Goal: Task Accomplishment & Management: Complete application form

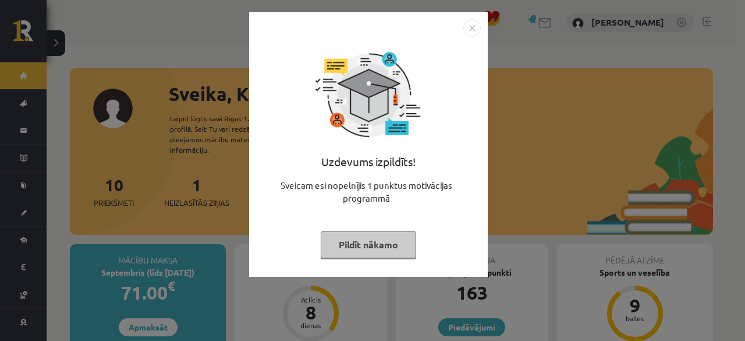
click at [361, 250] on button "Pildīt nākamo" at bounding box center [369, 244] width 96 height 27
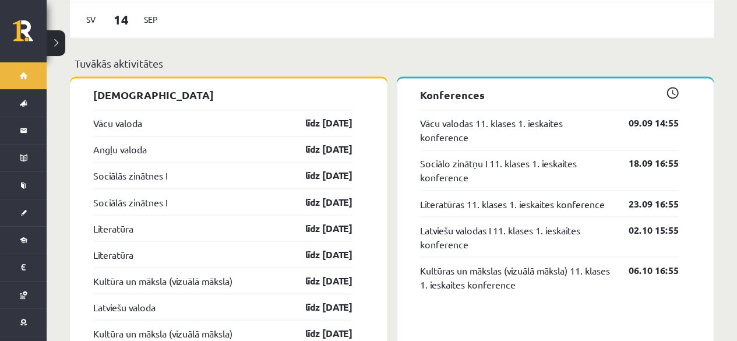
scroll to position [913, 0]
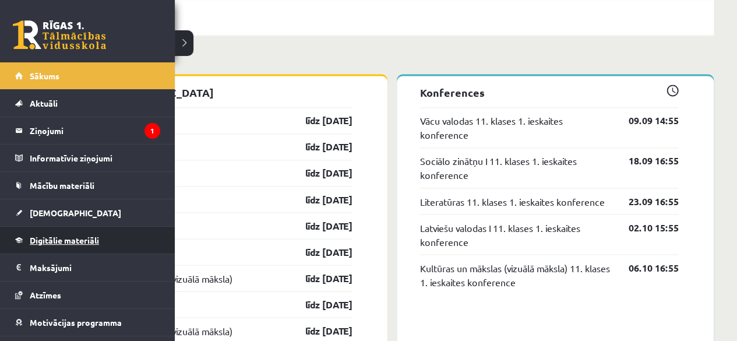
click at [70, 236] on span "Digitālie materiāli" at bounding box center [64, 240] width 69 height 10
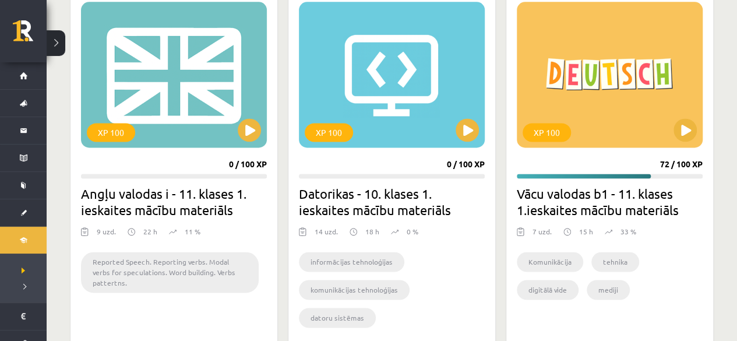
scroll to position [734, 0]
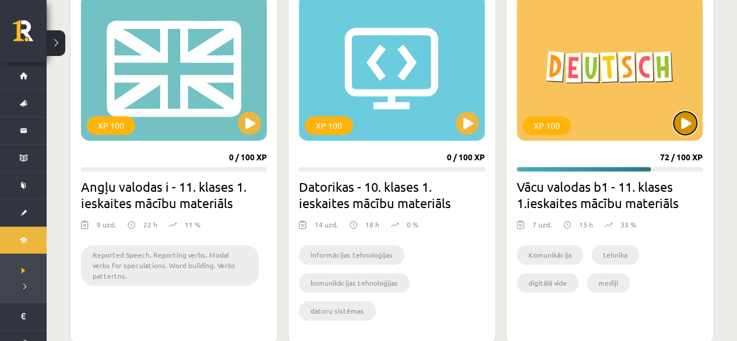
click at [684, 118] on button at bounding box center [684, 122] width 23 height 23
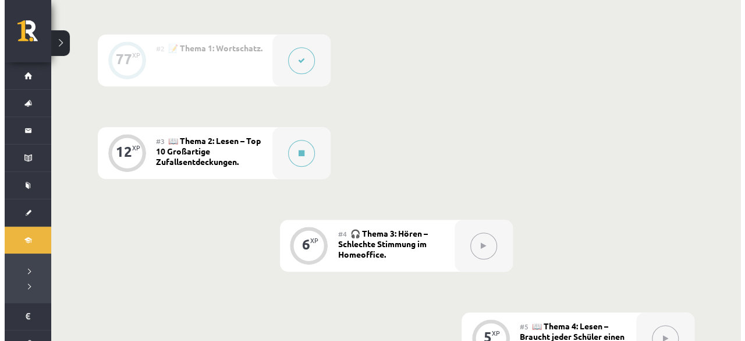
scroll to position [389, 0]
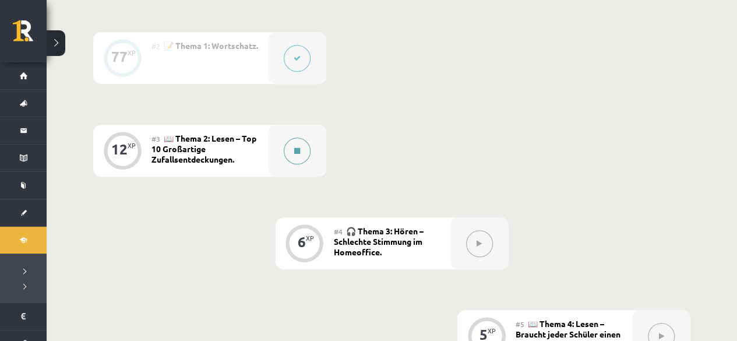
click at [296, 157] on button at bounding box center [297, 150] width 27 height 27
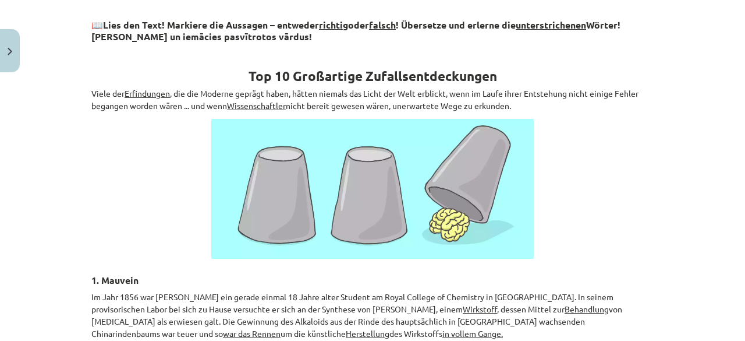
scroll to position [192, 0]
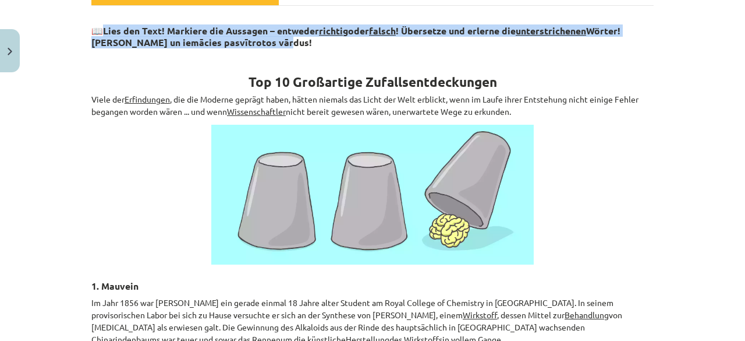
drag, startPoint x: 101, startPoint y: 29, endPoint x: 273, endPoint y: 41, distance: 171.7
click at [273, 41] on h3 "📖 Lies den Text! Markiere die Aussagen – entweder richtig oder falsch ! Überset…" at bounding box center [372, 32] width 563 height 33
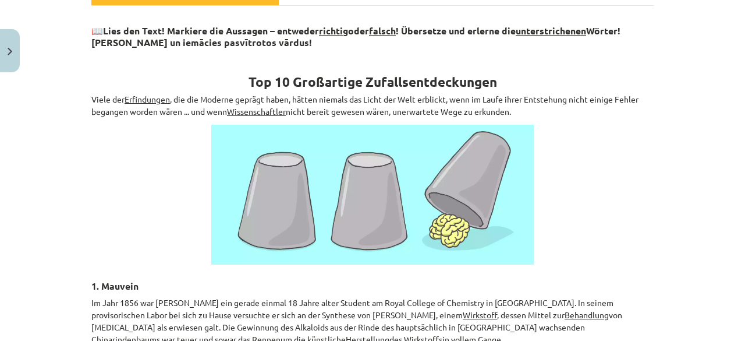
click at [282, 55] on h1 "Top 10 Großartige Zufallsentdeckungen" at bounding box center [372, 71] width 563 height 37
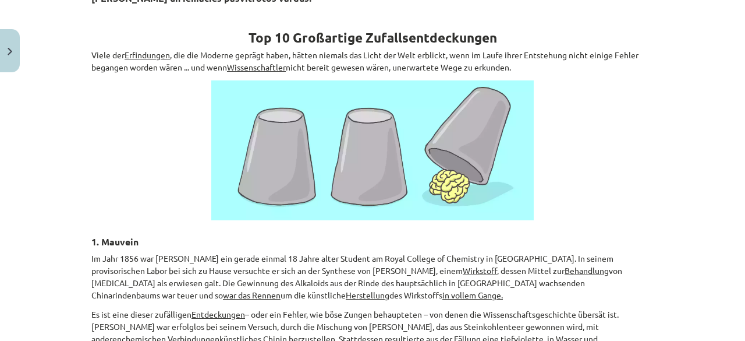
scroll to position [255, 0]
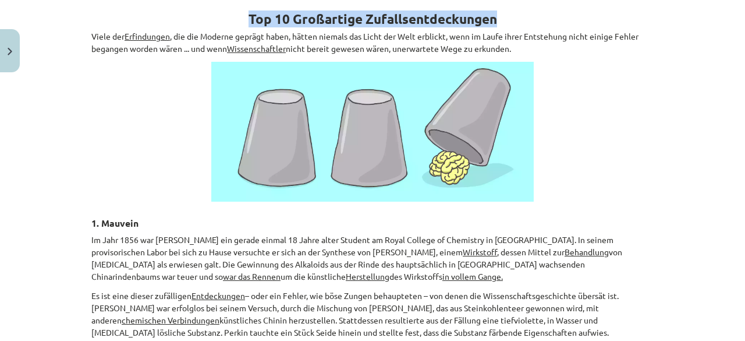
drag, startPoint x: 501, startPoint y: 16, endPoint x: 245, endPoint y: 18, distance: 256.3
click at [245, 18] on h1 "Top 10 Großartige Zufallsentdeckungen" at bounding box center [372, 8] width 563 height 37
copy strong "Top 10 Großartige Zufallsentdeckungen"
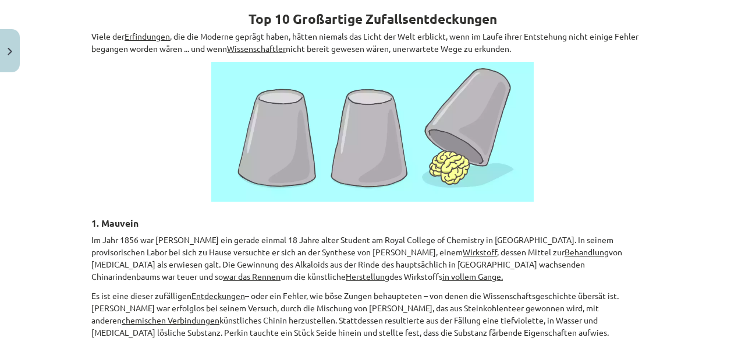
click at [679, 139] on div "Mācību tēma: Vācu valodas b1 - 11. klases 1.ieskaites mācību materiāls #3 📖 The…" at bounding box center [372, 170] width 745 height 341
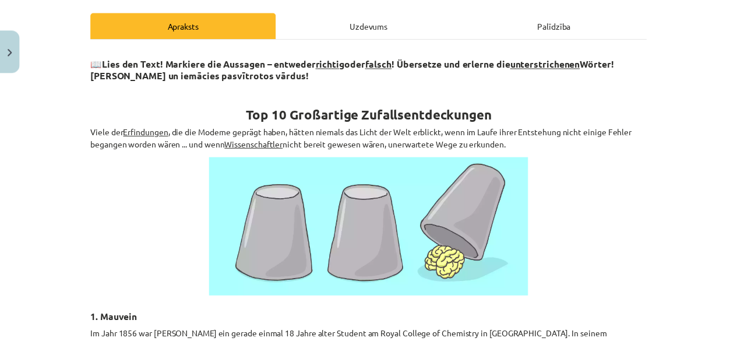
scroll to position [0, 0]
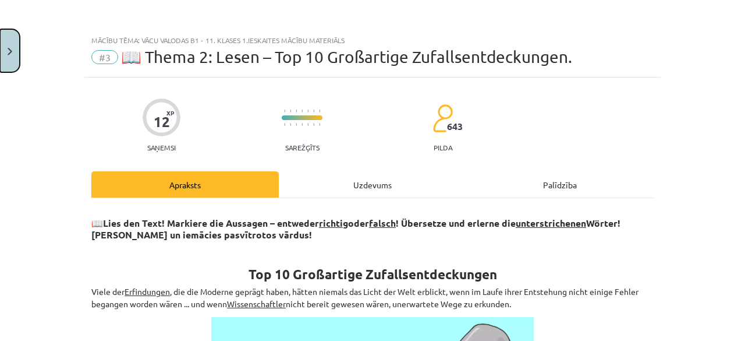
click at [12, 50] on img "Close" at bounding box center [10, 52] width 5 height 8
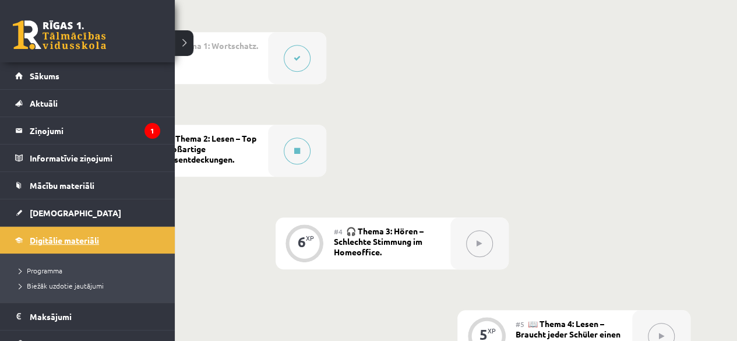
click at [52, 245] on link "Digitālie materiāli" at bounding box center [87, 240] width 145 height 27
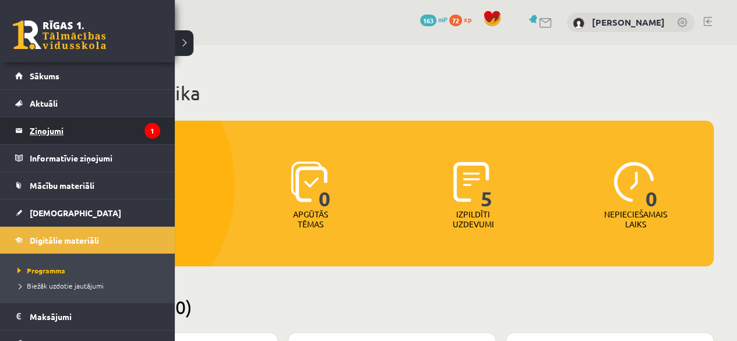
click at [70, 124] on legend "Ziņojumi 1" at bounding box center [95, 130] width 130 height 27
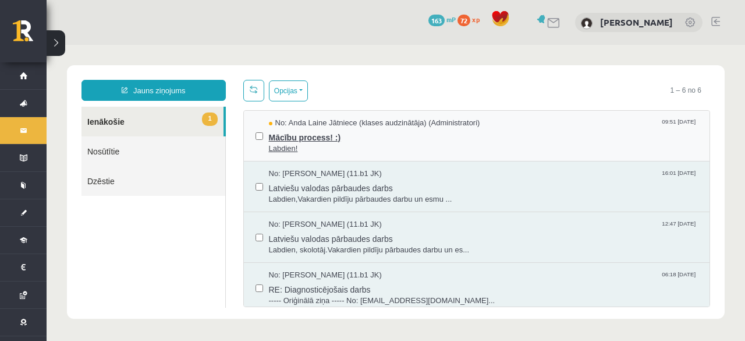
click at [303, 133] on span "Mācību process! :)" at bounding box center [484, 136] width 430 height 15
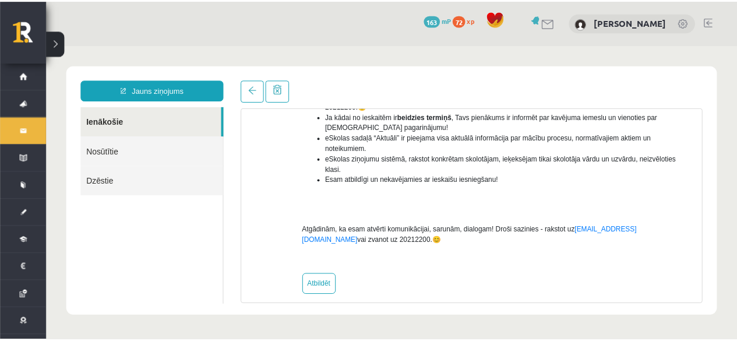
scroll to position [189, 0]
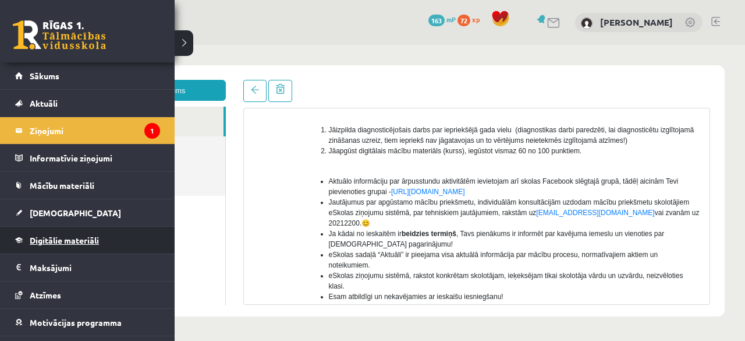
click at [77, 241] on span "Digitālie materiāli" at bounding box center [64, 240] width 69 height 10
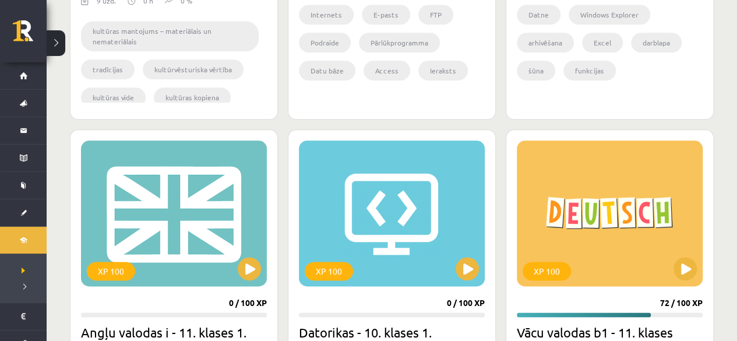
scroll to position [757, 0]
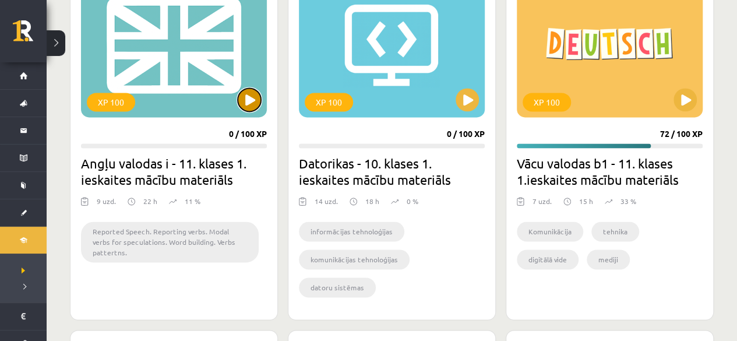
click at [255, 98] on button at bounding box center [249, 99] width 23 height 23
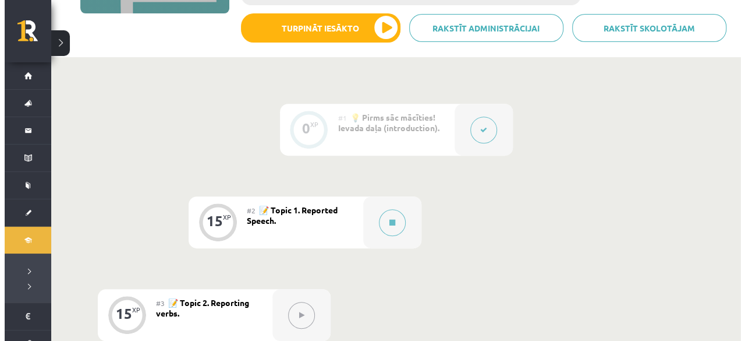
scroll to position [175, 0]
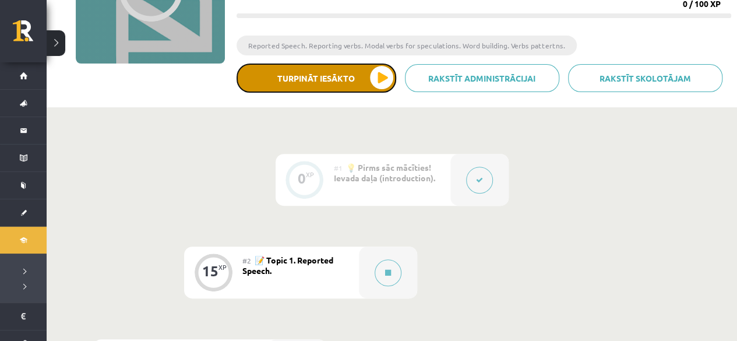
click at [334, 72] on button "Turpināt iesākto" at bounding box center [316, 77] width 160 height 29
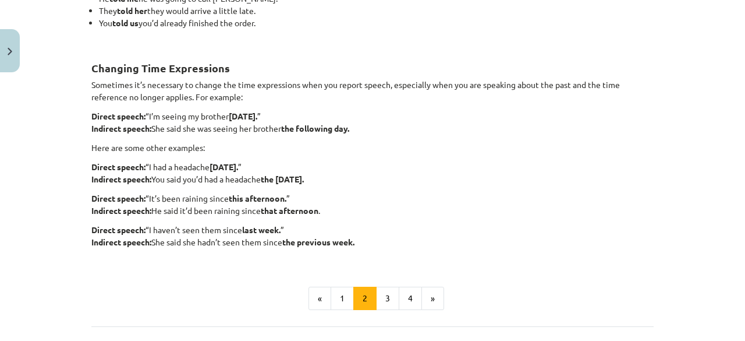
scroll to position [349, 0]
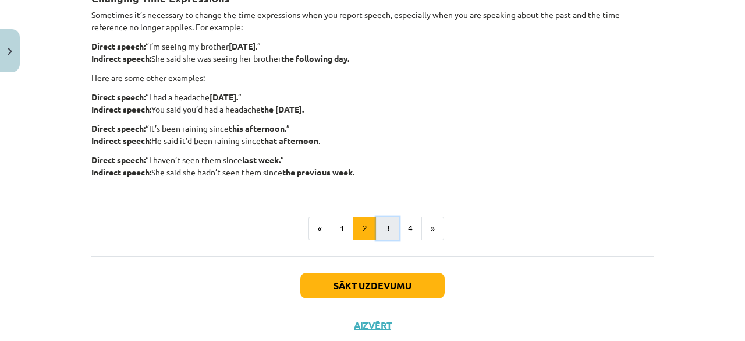
click at [385, 235] on button "3" at bounding box center [387, 228] width 23 height 23
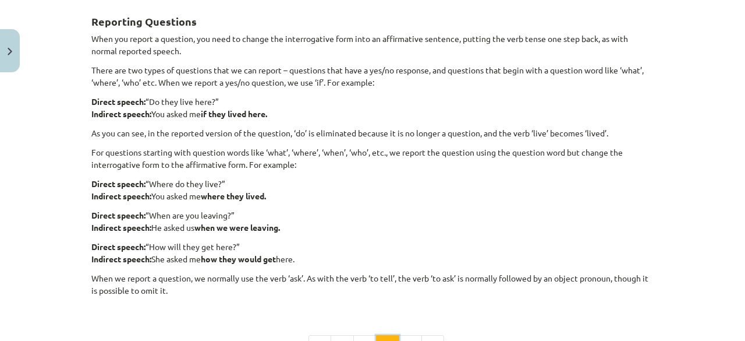
scroll to position [358, 0]
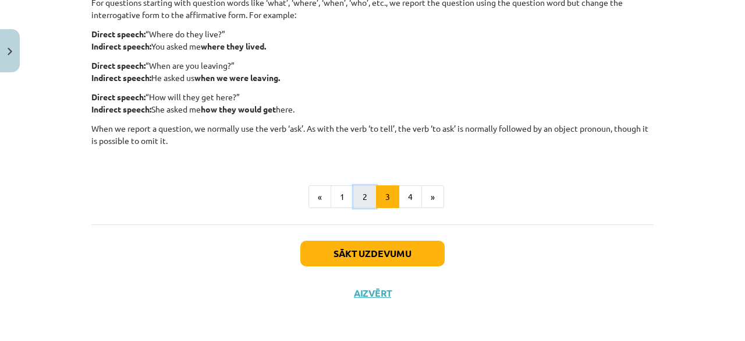
click at [367, 200] on button "2" at bounding box center [365, 196] width 23 height 23
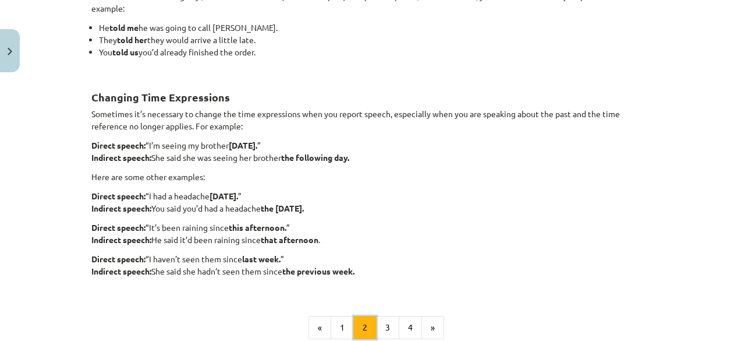
scroll to position [266, 0]
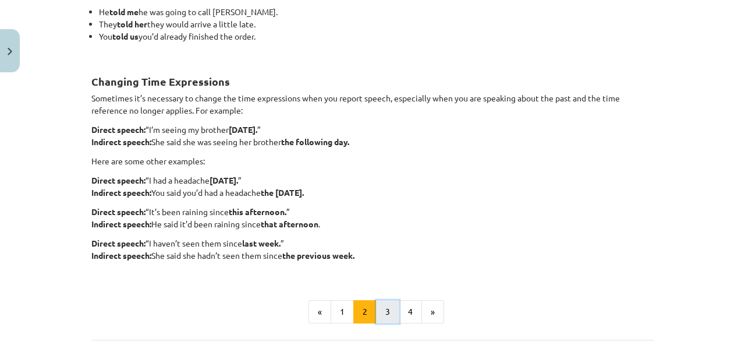
click at [381, 307] on button "3" at bounding box center [387, 311] width 23 height 23
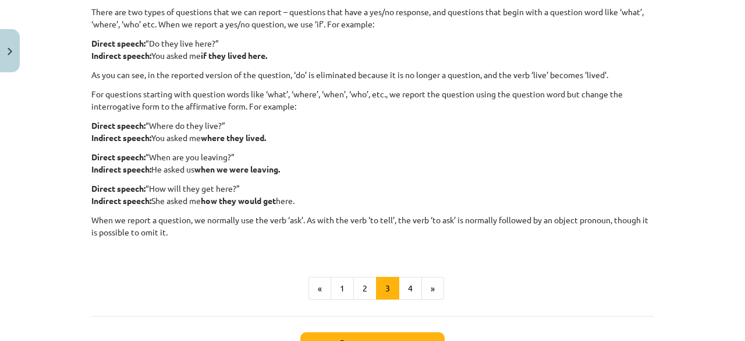
click at [93, 214] on p "When we report a question, we normally use the verb ‘ask’. As with the verb ‘to…" at bounding box center [372, 232] width 563 height 37
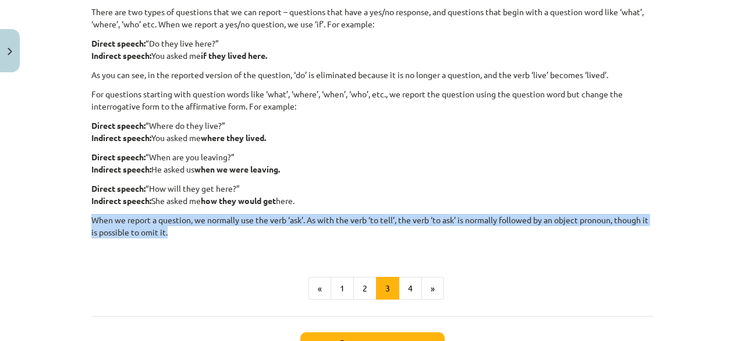
drag, startPoint x: 84, startPoint y: 221, endPoint x: 180, endPoint y: 235, distance: 96.6
click at [180, 235] on div "15 XP Saņemsi Viegls 469 pilda Apraksts Uzdevums Palīdzība Reporting Questions …" at bounding box center [372, 107] width 577 height 593
copy p "When we report a question, we normally use the verb ‘ask’. As with the verb ‘to…"
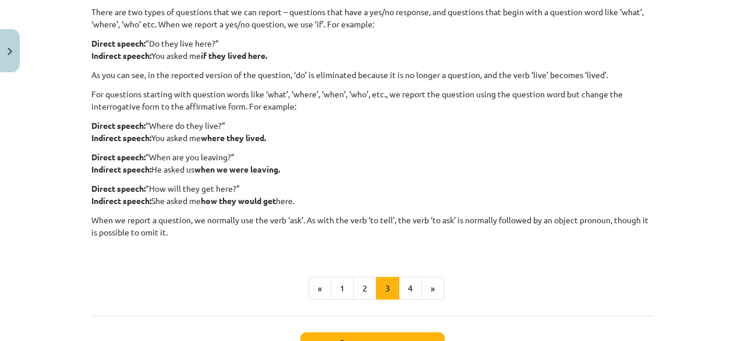
click at [222, 243] on p "When we report a question, we normally use the verb ‘ask’. As with the verb ‘to…" at bounding box center [372, 232] width 563 height 37
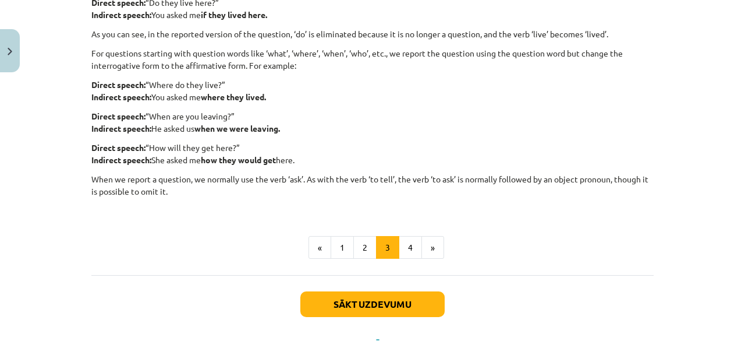
scroll to position [324, 0]
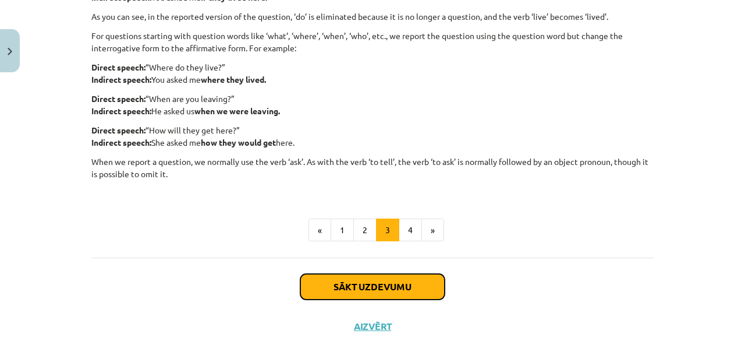
click at [359, 287] on button "Sākt uzdevumu" at bounding box center [373, 287] width 144 height 26
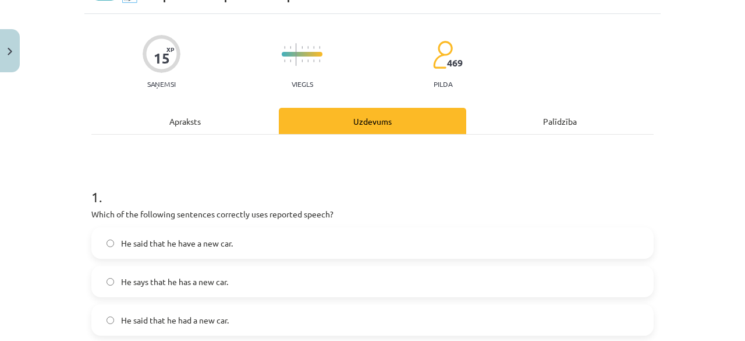
scroll to position [29, 0]
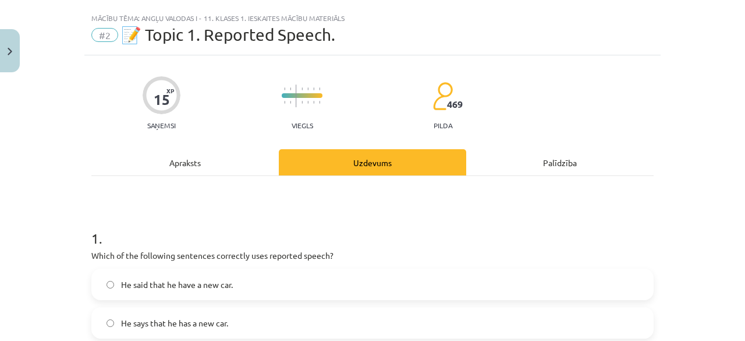
click at [175, 161] on div "Apraksts" at bounding box center [185, 162] width 188 height 26
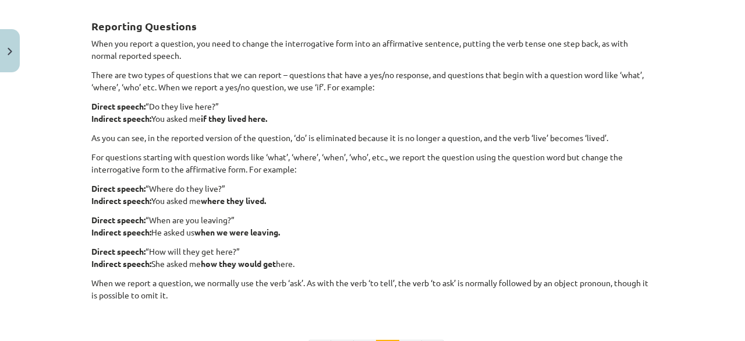
scroll to position [358, 0]
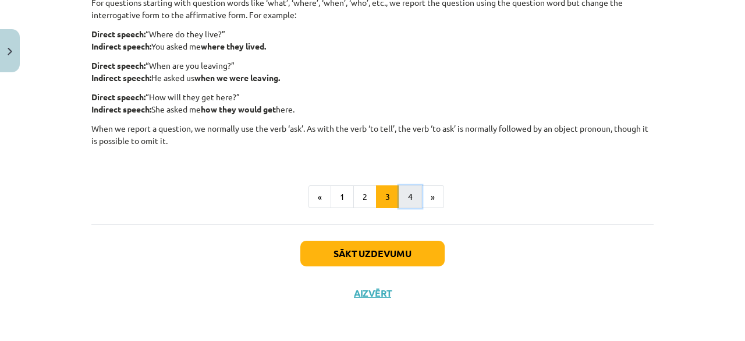
click at [403, 193] on button "4" at bounding box center [410, 196] width 23 height 23
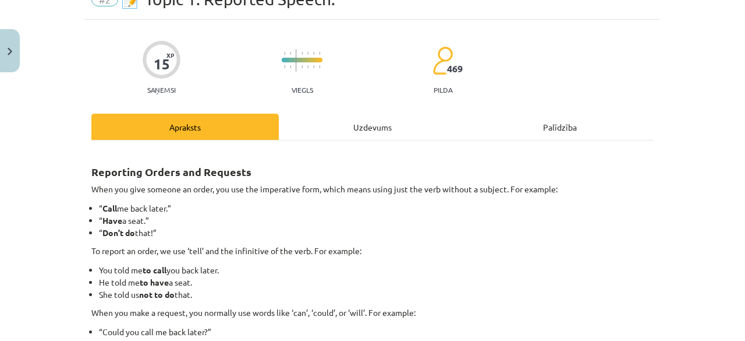
scroll to position [175, 0]
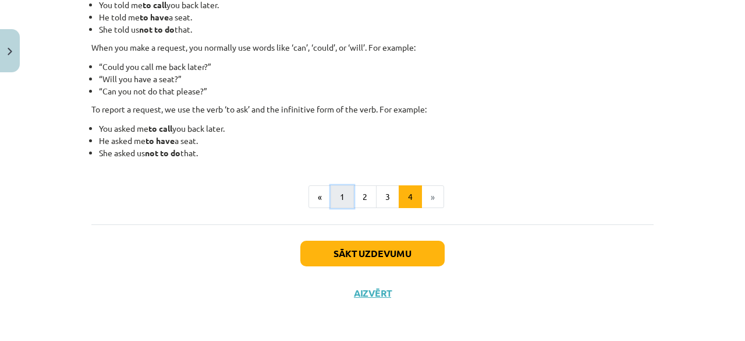
click at [334, 196] on button "1" at bounding box center [342, 196] width 23 height 23
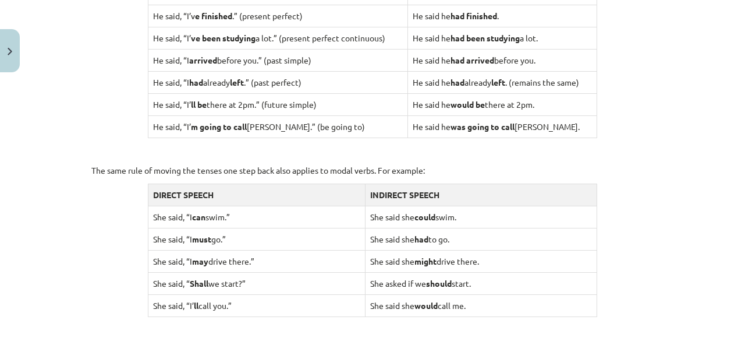
scroll to position [1140, 0]
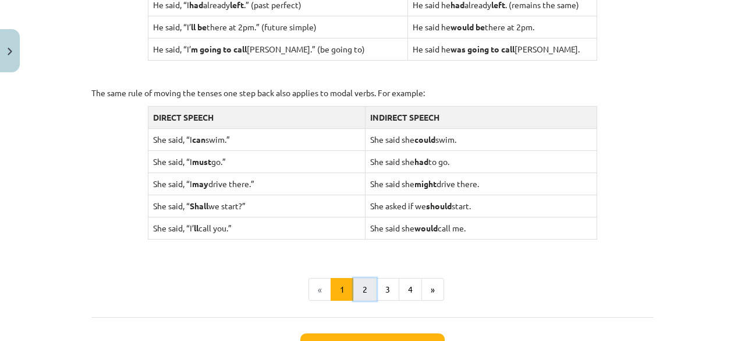
click at [360, 289] on button "2" at bounding box center [365, 289] width 23 height 23
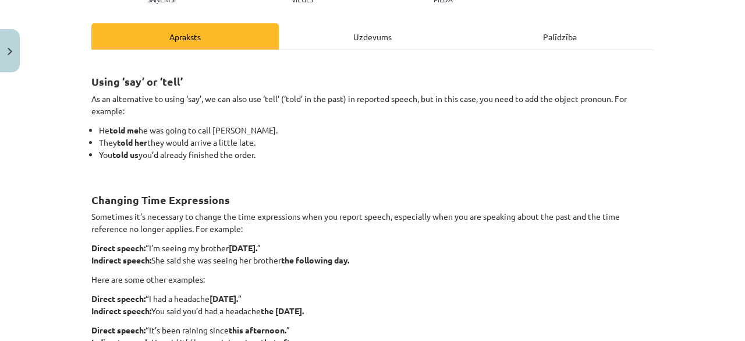
scroll to position [0, 0]
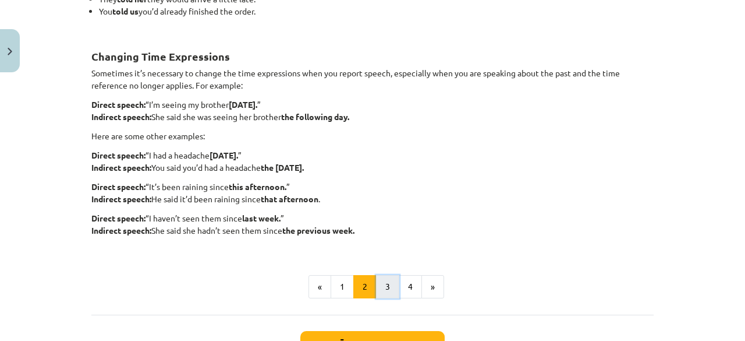
click at [380, 281] on button "3" at bounding box center [387, 286] width 23 height 23
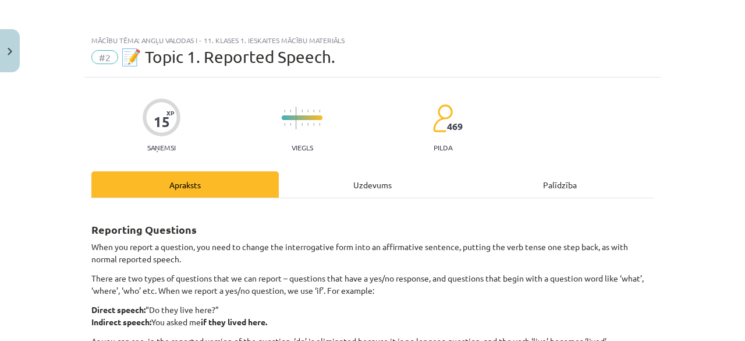
scroll to position [291, 0]
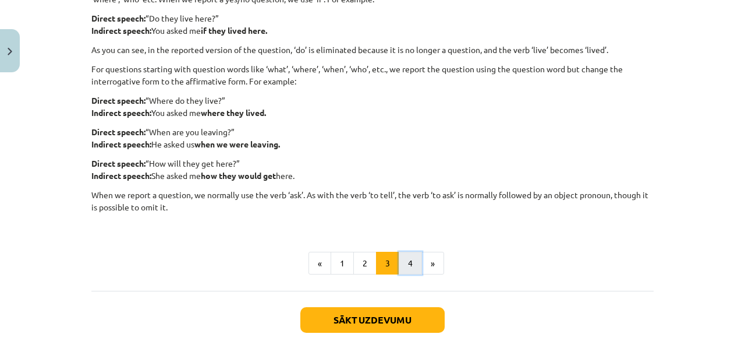
click at [408, 259] on button "4" at bounding box center [410, 263] width 23 height 23
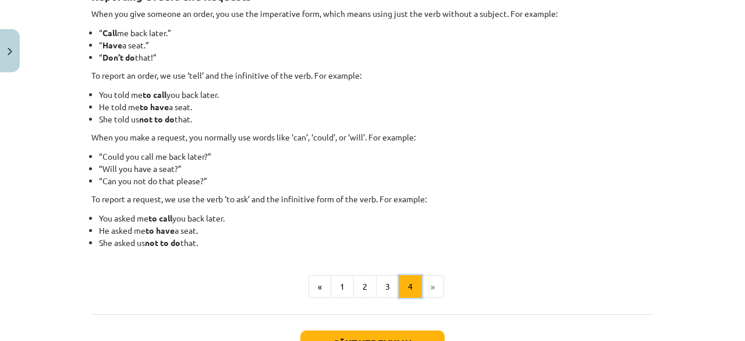
scroll to position [175, 0]
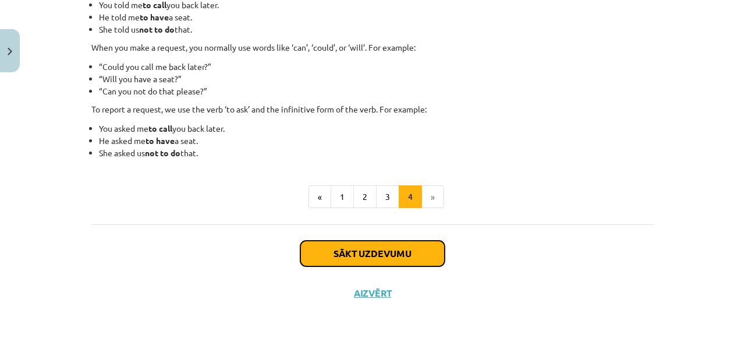
click at [387, 250] on button "Sākt uzdevumu" at bounding box center [373, 254] width 144 height 26
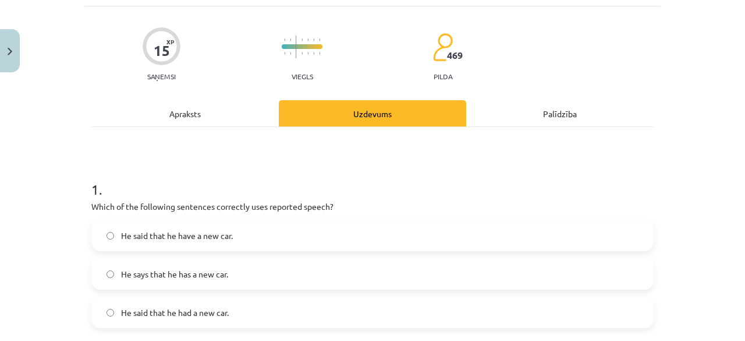
scroll to position [87, 0]
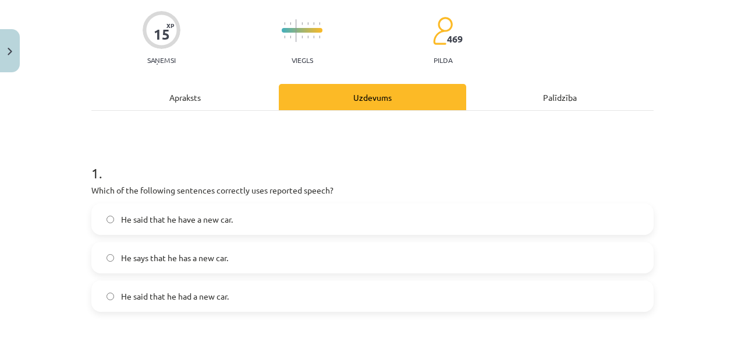
click at [191, 301] on span "He said that he had a new car." at bounding box center [175, 296] width 108 height 12
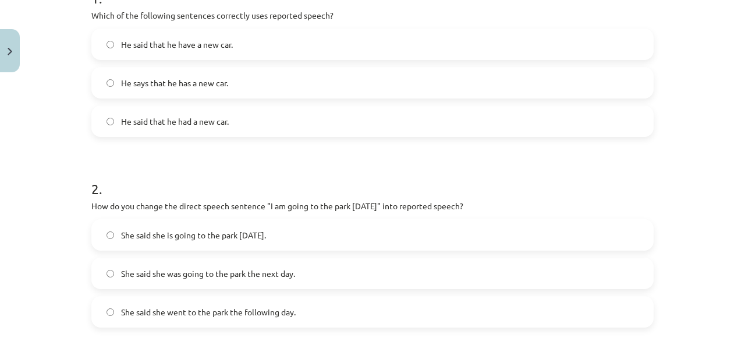
scroll to position [320, 0]
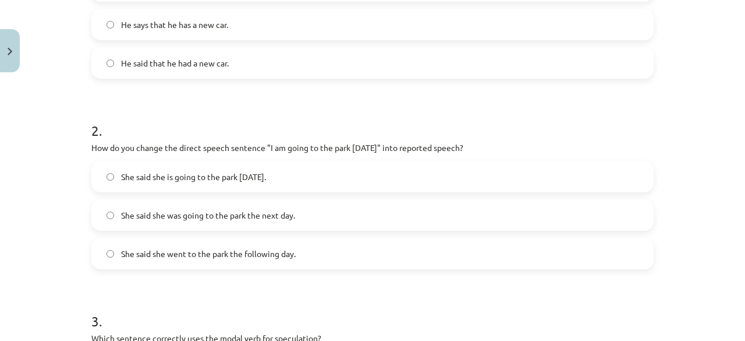
click at [165, 218] on span "She said she was going to the park the next day." at bounding box center [208, 215] width 174 height 12
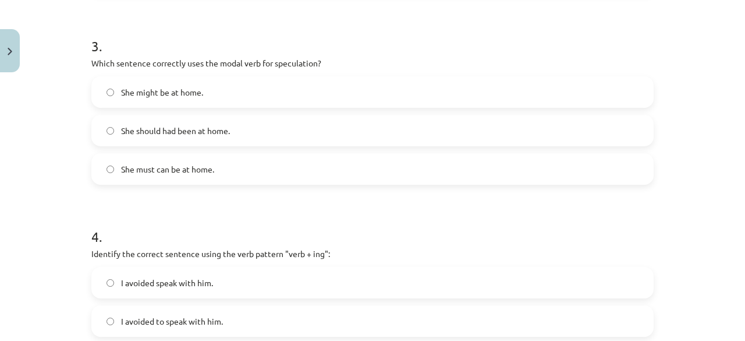
scroll to position [612, 0]
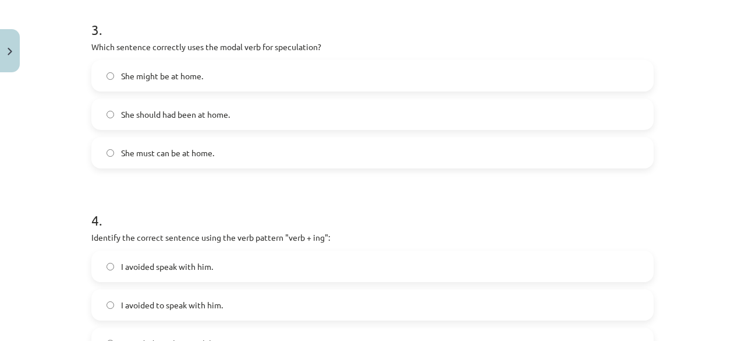
click at [178, 83] on label "She might be at home." at bounding box center [373, 75] width 560 height 29
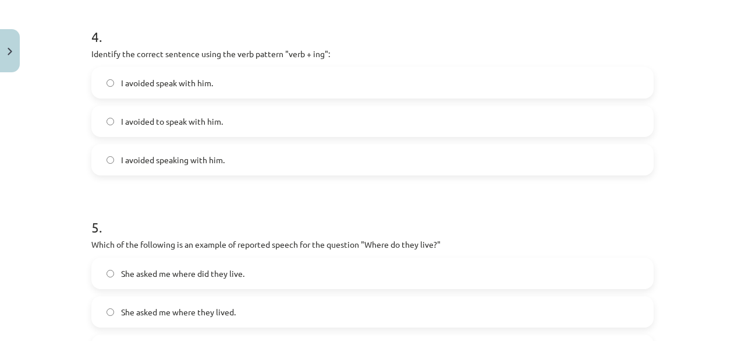
scroll to position [779, 0]
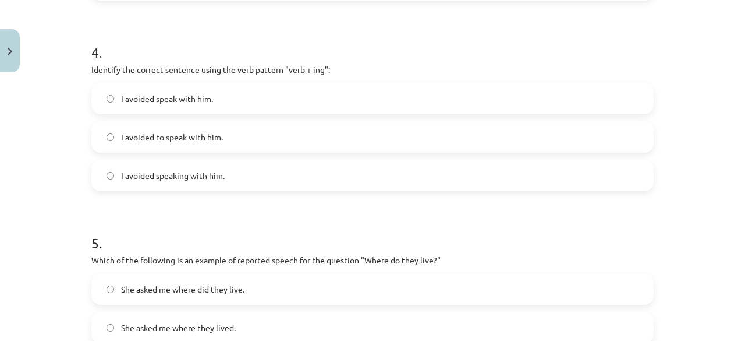
click at [133, 167] on label "I avoided speaking with him." at bounding box center [373, 175] width 560 height 29
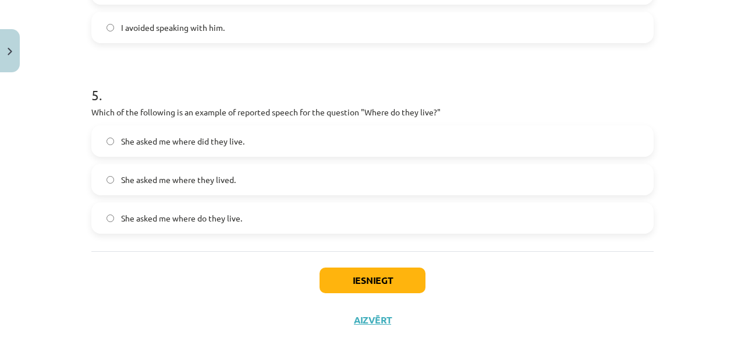
scroll to position [954, 0]
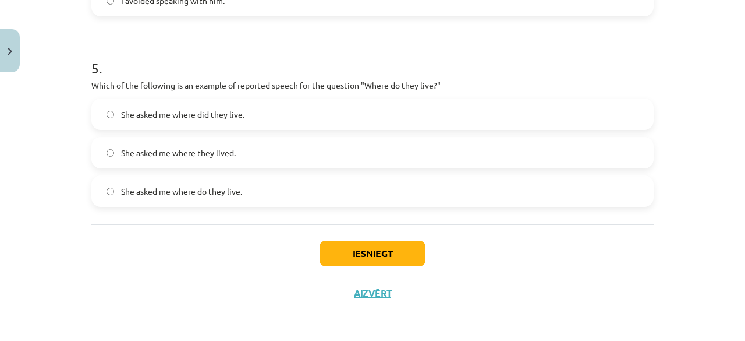
click at [228, 147] on span "She asked me where they lived." at bounding box center [178, 153] width 115 height 12
click at [361, 254] on button "Iesniegt" at bounding box center [373, 254] width 106 height 26
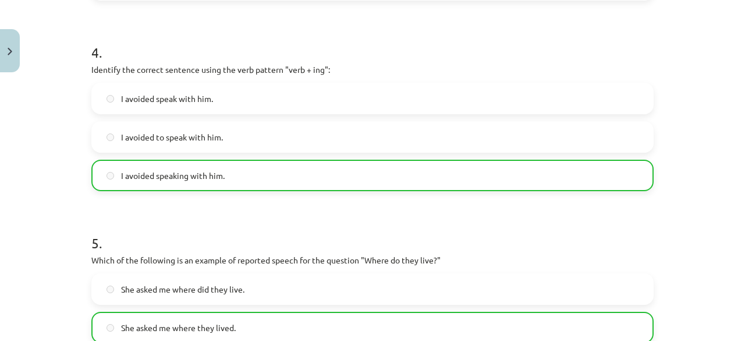
scroll to position [991, 0]
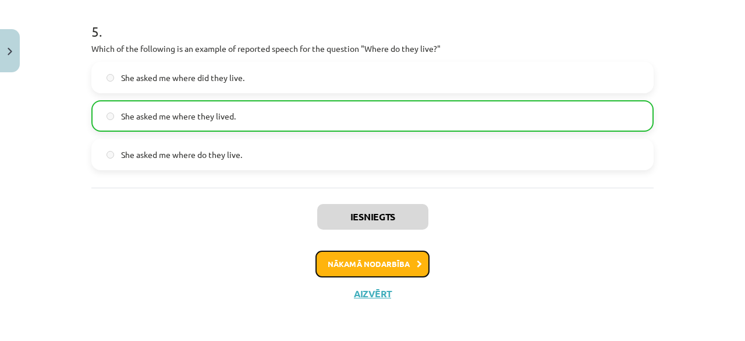
click at [386, 263] on button "Nākamā nodarbība" at bounding box center [373, 263] width 114 height 27
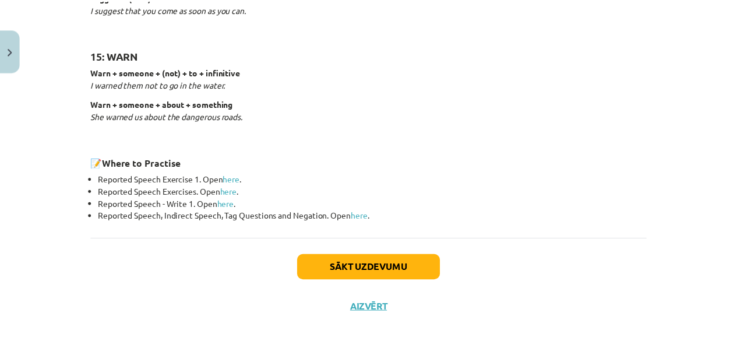
scroll to position [1906, 0]
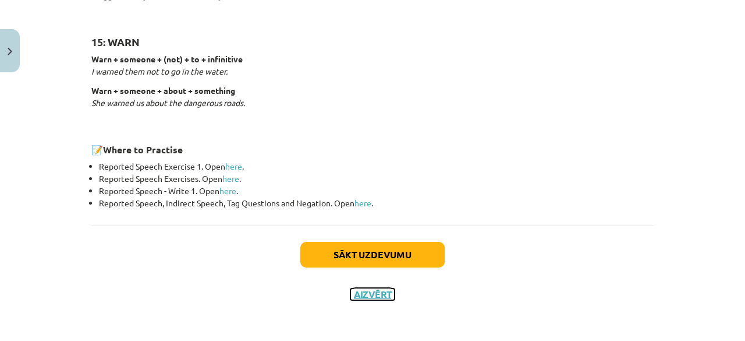
click at [383, 294] on button "Aizvērt" at bounding box center [373, 294] width 44 height 12
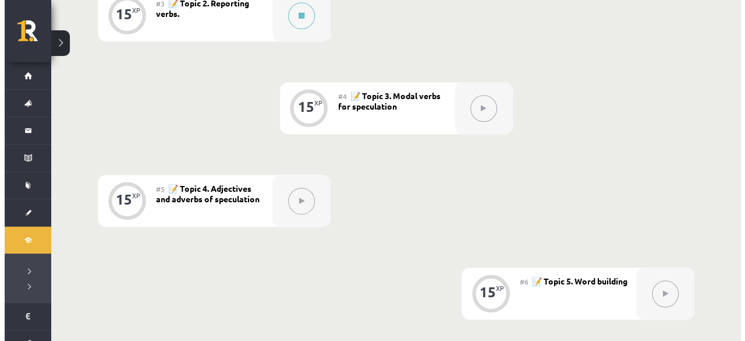
scroll to position [233, 0]
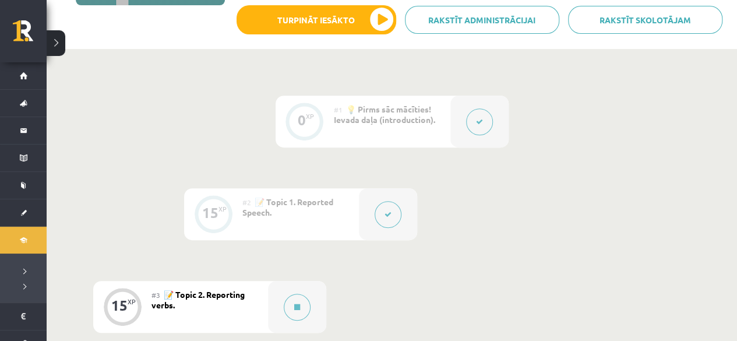
click at [224, 301] on div "#3 📝 Topic 2. Reporting verbs." at bounding box center [209, 307] width 116 height 52
click at [296, 296] on button at bounding box center [297, 307] width 27 height 27
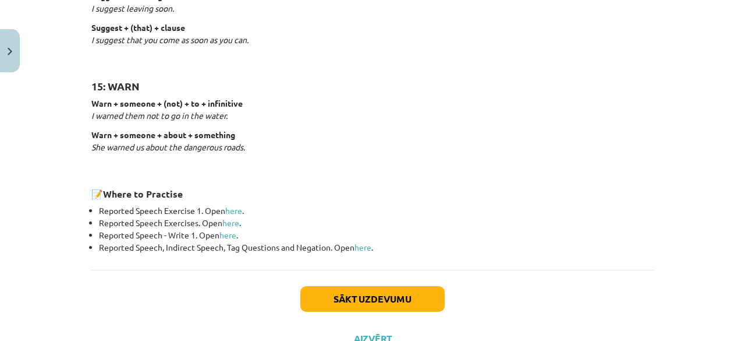
scroll to position [1906, 0]
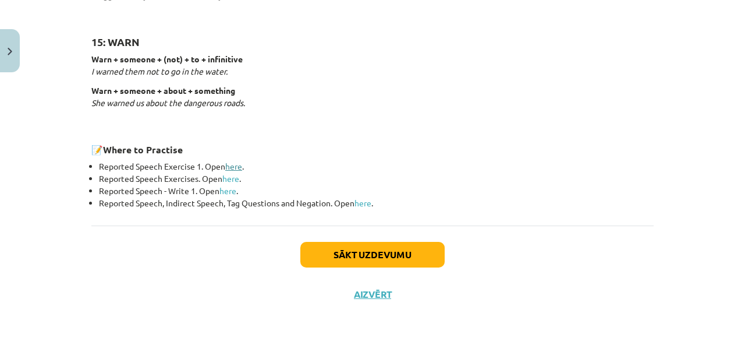
click at [234, 164] on link "here" at bounding box center [233, 166] width 17 height 10
click at [232, 181] on link "here" at bounding box center [230, 178] width 17 height 10
click at [225, 190] on link "here" at bounding box center [228, 190] width 17 height 10
click at [365, 201] on link "here" at bounding box center [363, 202] width 17 height 10
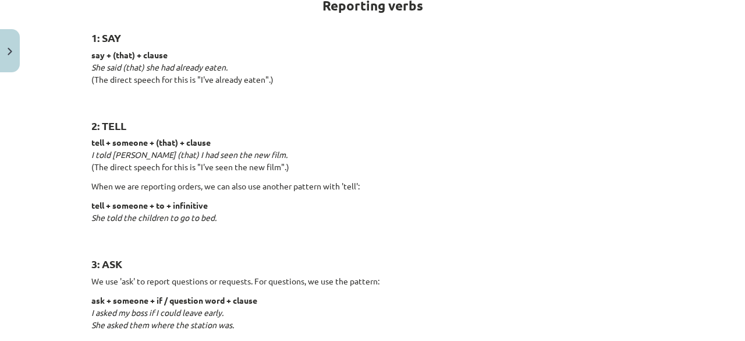
scroll to position [233, 0]
